Goal: Transaction & Acquisition: Purchase product/service

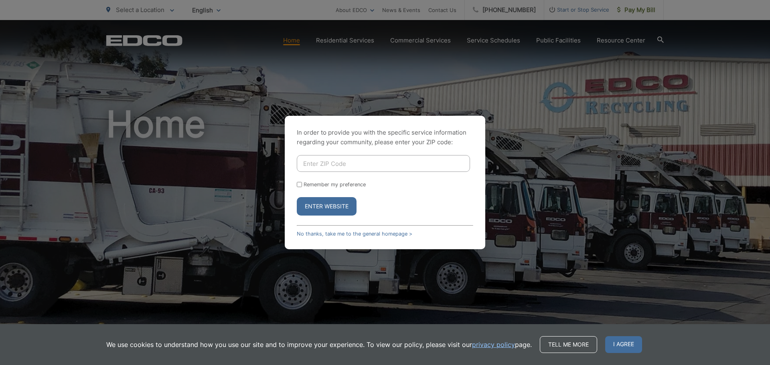
click at [356, 160] on input "Enter ZIP Code" at bounding box center [383, 163] width 173 height 17
click at [317, 208] on button "Enter Website" at bounding box center [327, 206] width 60 height 18
drag, startPoint x: 318, startPoint y: 168, endPoint x: 322, endPoint y: 168, distance: 4.5
click at [318, 168] on input "Enter ZIP Code" at bounding box center [383, 163] width 173 height 17
type input "92040"
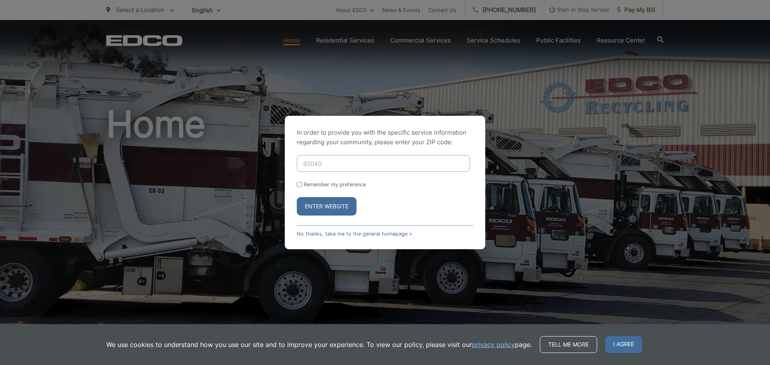
click at [316, 206] on button "Enter Website" at bounding box center [327, 206] width 60 height 18
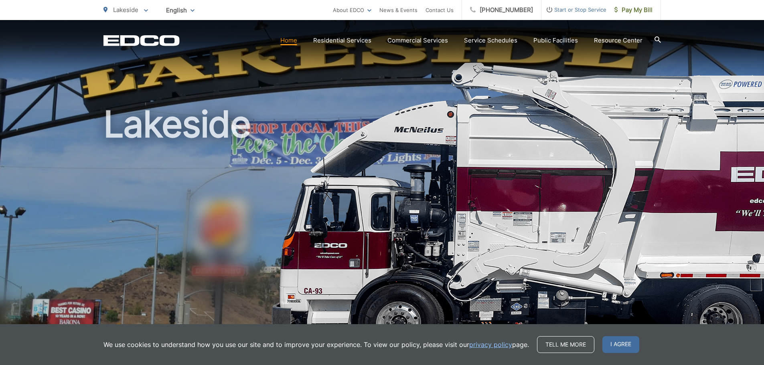
click at [296, 41] on link "Home" at bounding box center [288, 41] width 17 height 10
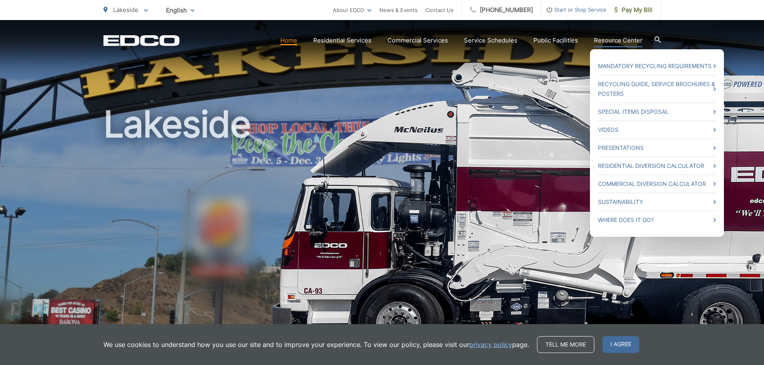
click at [597, 41] on link "Resource Center" at bounding box center [618, 41] width 49 height 10
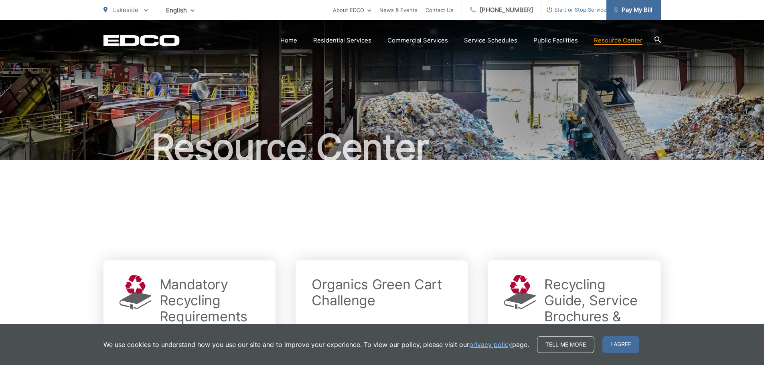
click at [627, 11] on span "Pay My Bill" at bounding box center [633, 10] width 38 height 10
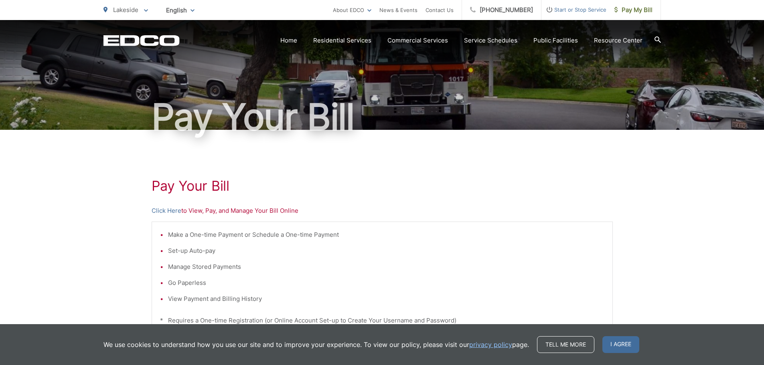
scroll to position [45, 0]
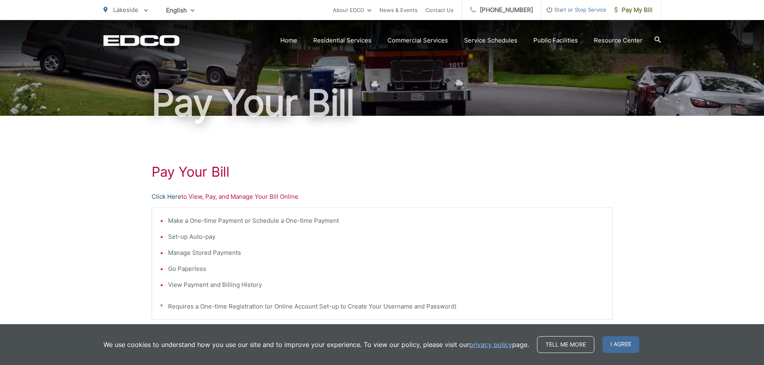
click at [166, 196] on link "Click Here" at bounding box center [167, 197] width 30 height 10
